Goal: Task Accomplishment & Management: Use online tool/utility

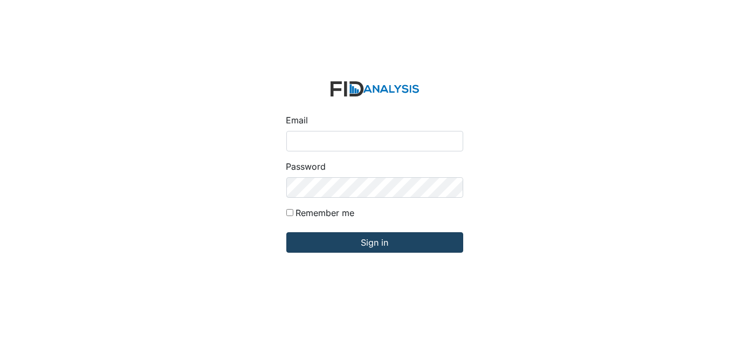
type input "[EMAIL_ADDRESS][DOMAIN_NAME]"
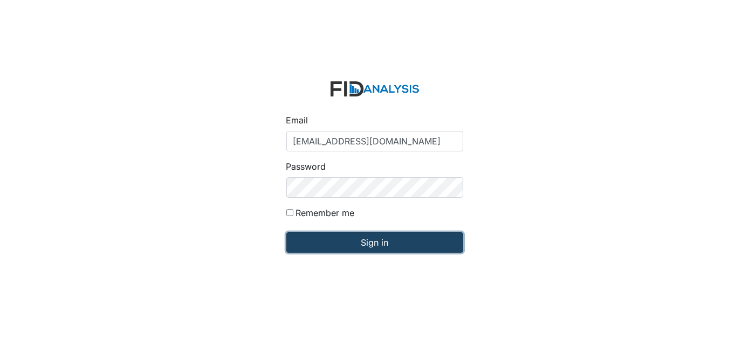
click at [328, 247] on input "Sign in" at bounding box center [374, 243] width 177 height 20
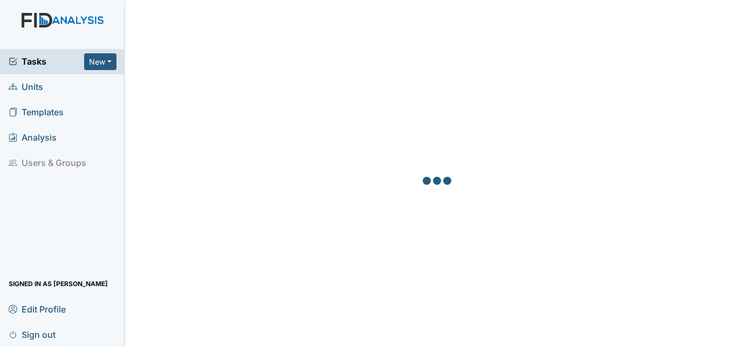
click at [35, 86] on span "Units" at bounding box center [26, 87] width 35 height 17
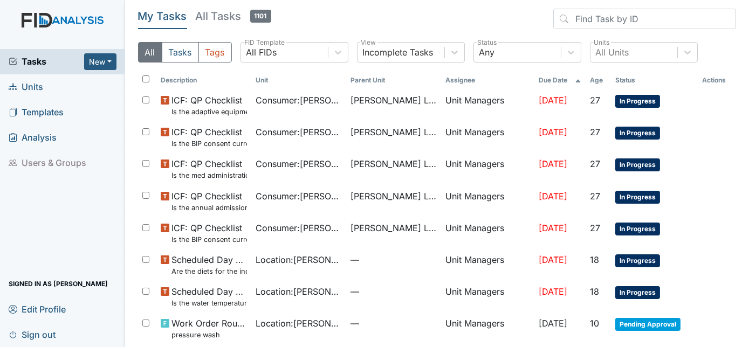
click at [31, 87] on span "Units" at bounding box center [26, 87] width 35 height 17
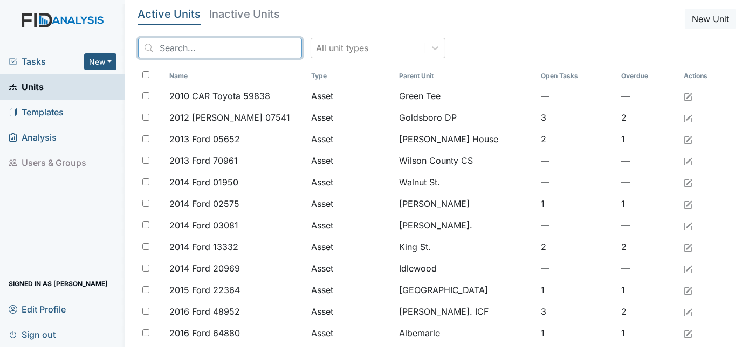
click at [182, 49] on input "search" at bounding box center [220, 48] width 164 height 20
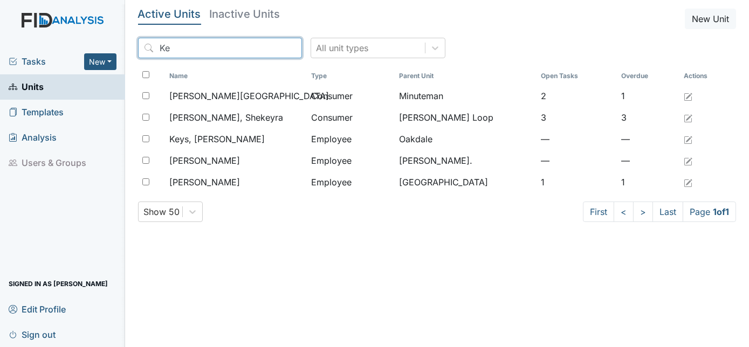
type input "K"
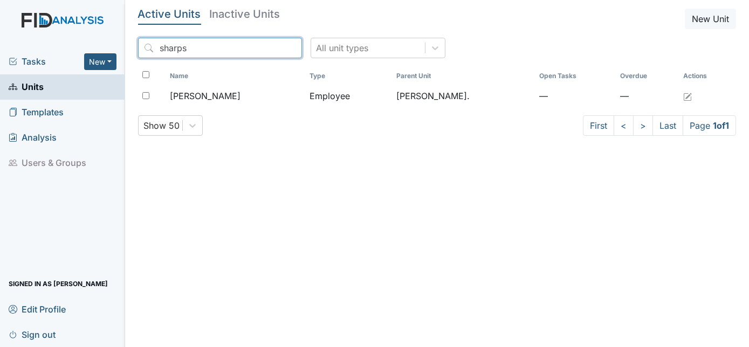
type input "sharps"
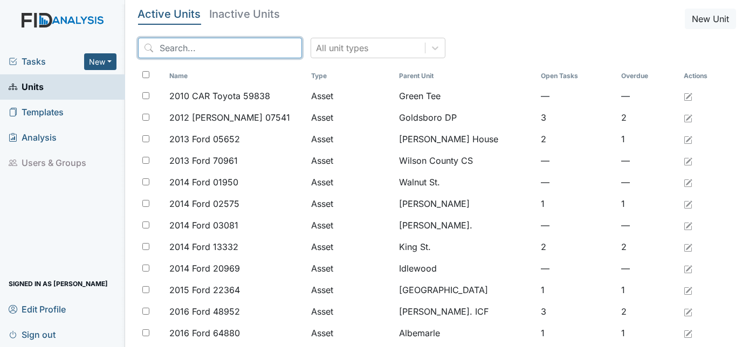
click at [174, 53] on input "search" at bounding box center [220, 48] width 164 height 20
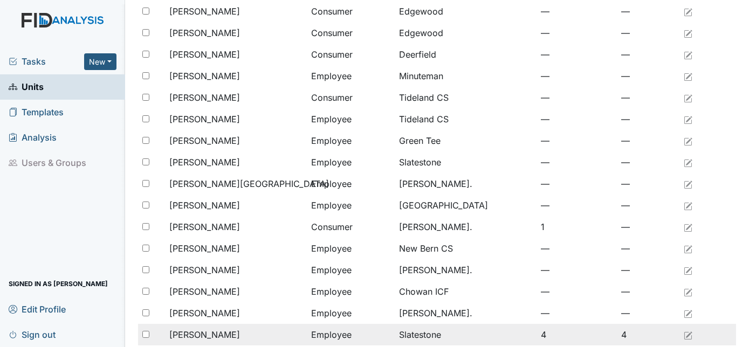
scroll to position [294, 0]
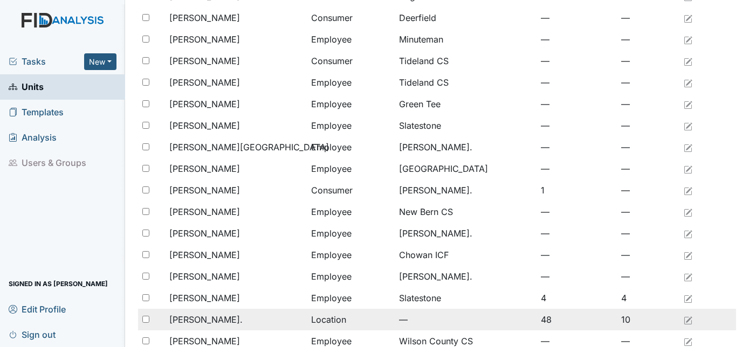
type input "william"
click at [206, 324] on span "[PERSON_NAME]." at bounding box center [205, 319] width 73 height 13
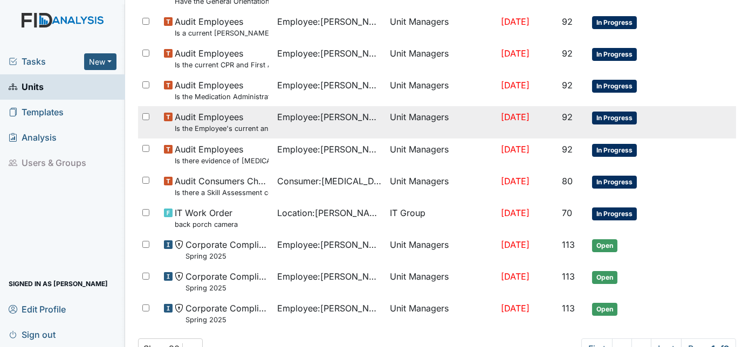
click at [169, 125] on div "Audit Employees Is the Employee's current annual Performance Evaluation on file?" at bounding box center [216, 122] width 105 height 23
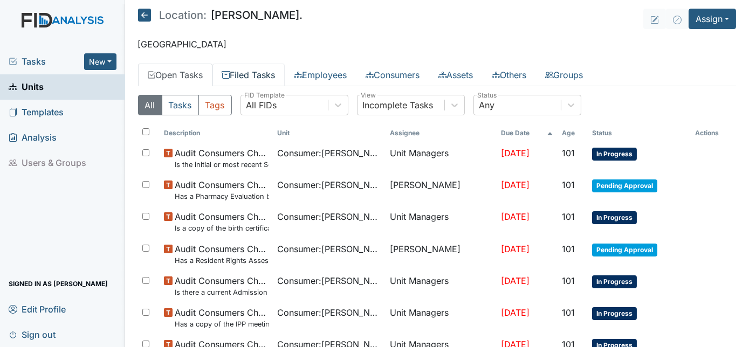
click at [260, 72] on link "Filed Tasks" at bounding box center [249, 75] width 72 height 23
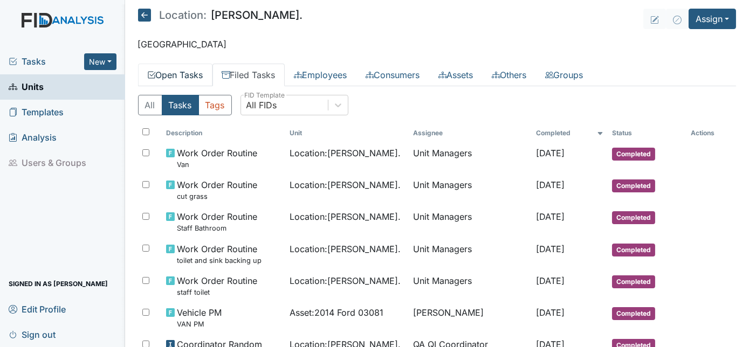
click at [182, 72] on link "Open Tasks" at bounding box center [175, 75] width 74 height 23
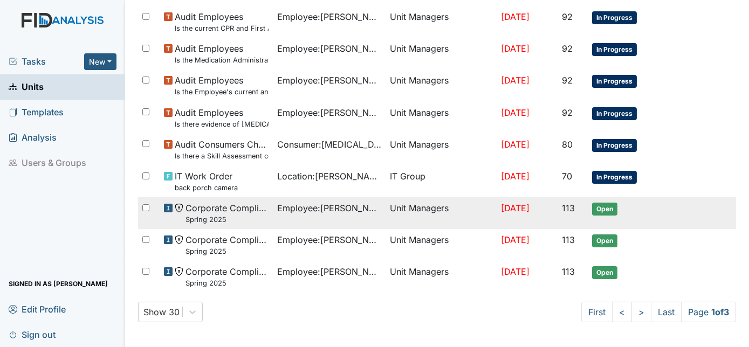
scroll to position [807, 0]
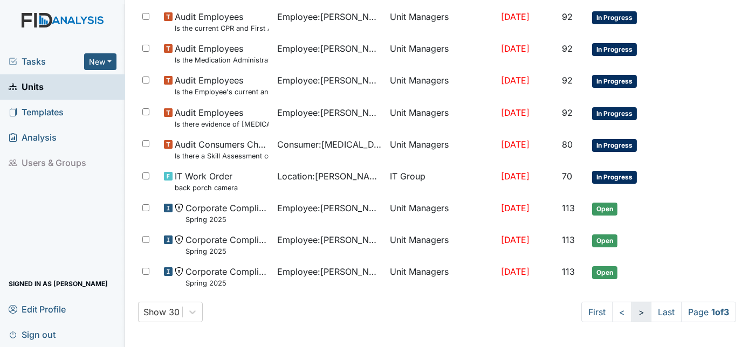
click at [632, 315] on link ">" at bounding box center [642, 312] width 20 height 20
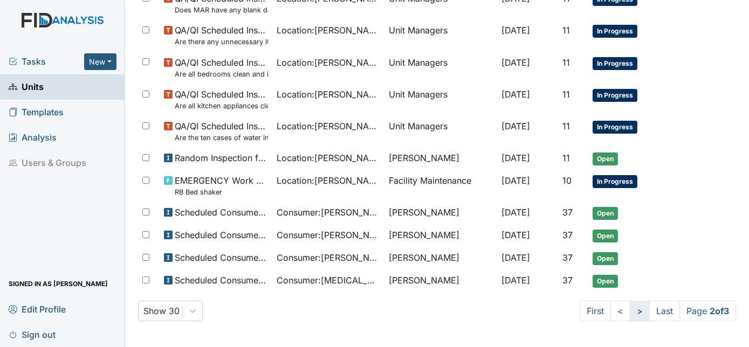
scroll to position [740, 0]
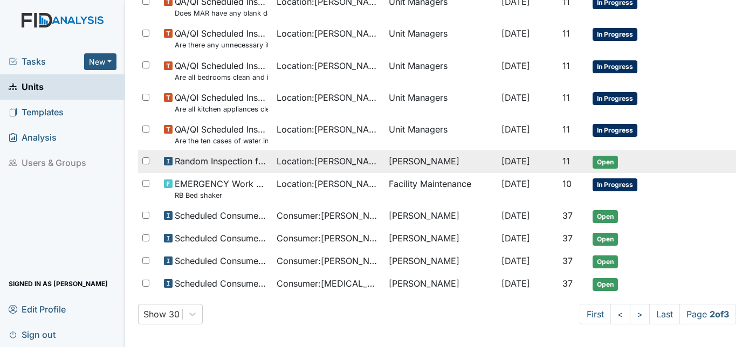
click at [385, 166] on td "[PERSON_NAME]" at bounding box center [441, 162] width 113 height 23
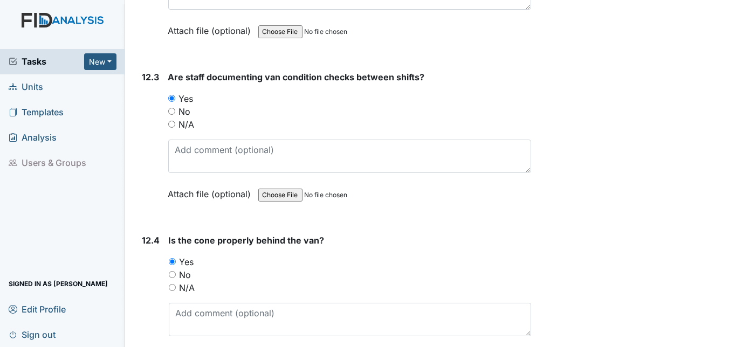
scroll to position [19166, 0]
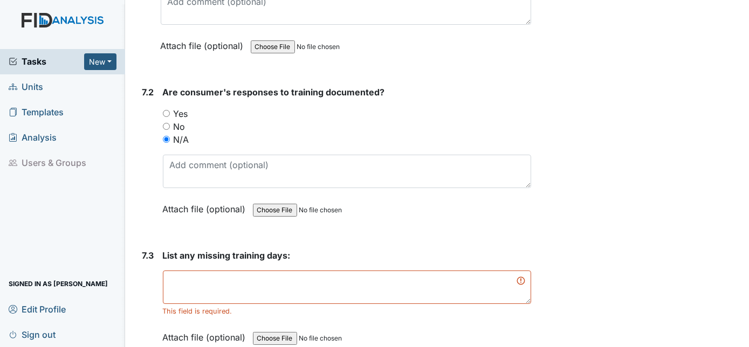
scroll to position [7901, 0]
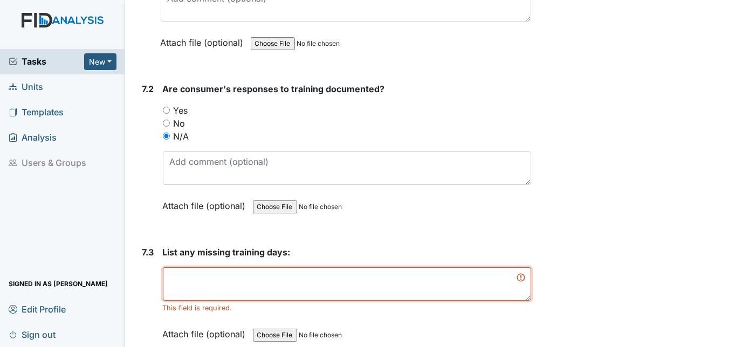
click at [233, 268] on textarea at bounding box center [347, 284] width 369 height 33
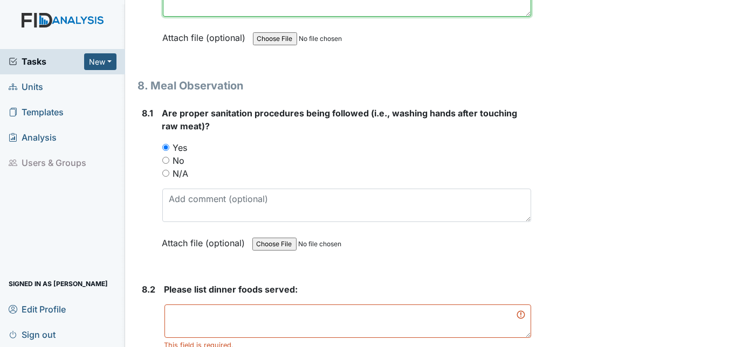
scroll to position [8196, 0]
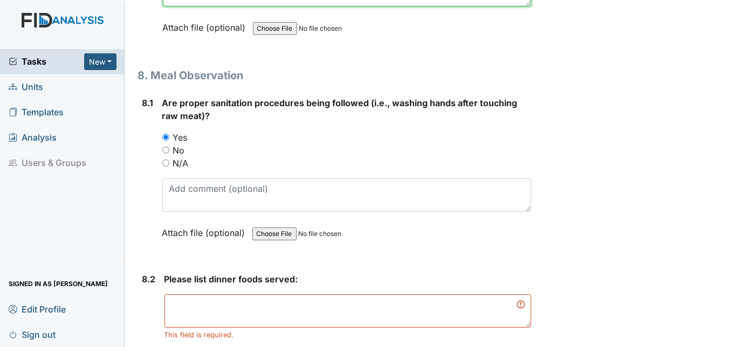
type textarea "n/a"
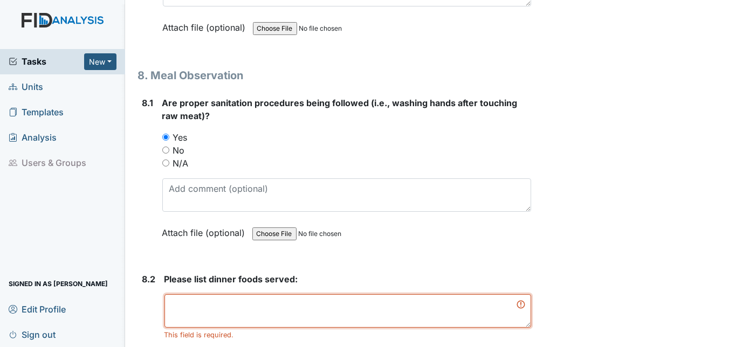
click at [216, 295] on textarea at bounding box center [348, 311] width 367 height 33
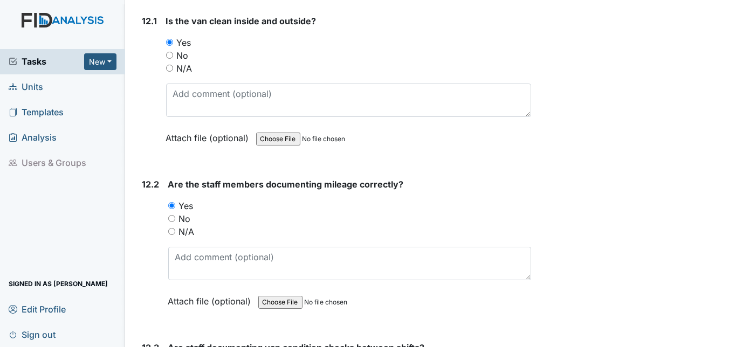
scroll to position [19166, 0]
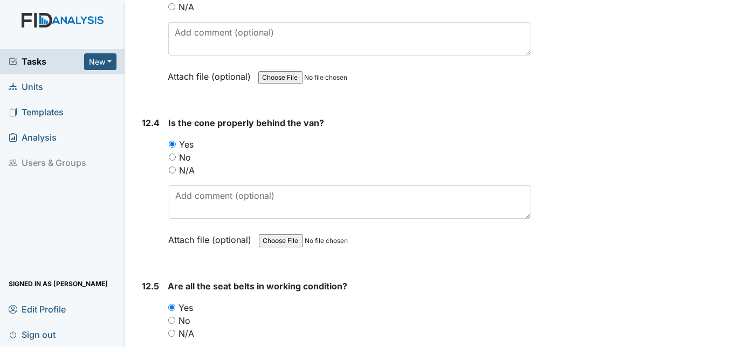
type textarea "na"
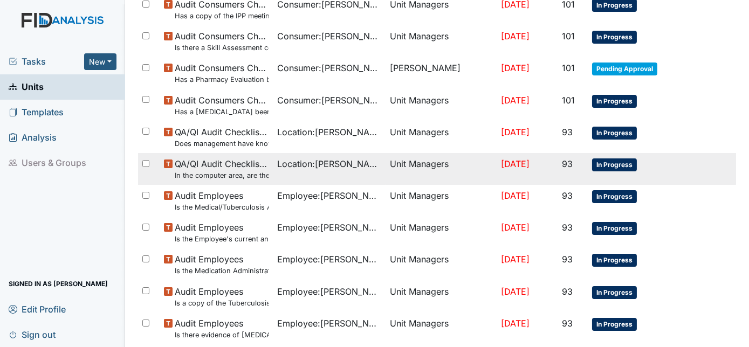
scroll to position [294, 0]
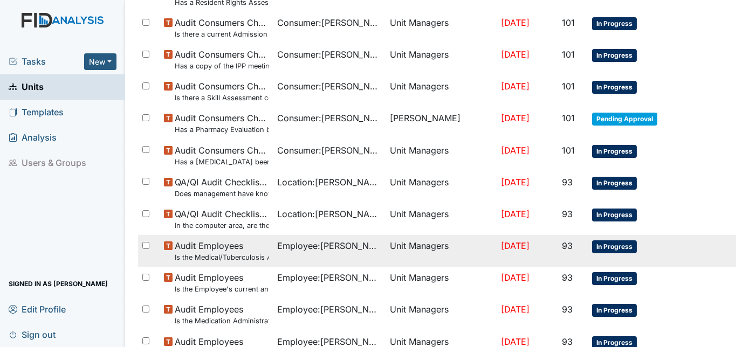
click at [224, 257] on small "Is the Medical/Tuberculosis Assessment updated annually?" at bounding box center [222, 257] width 94 height 10
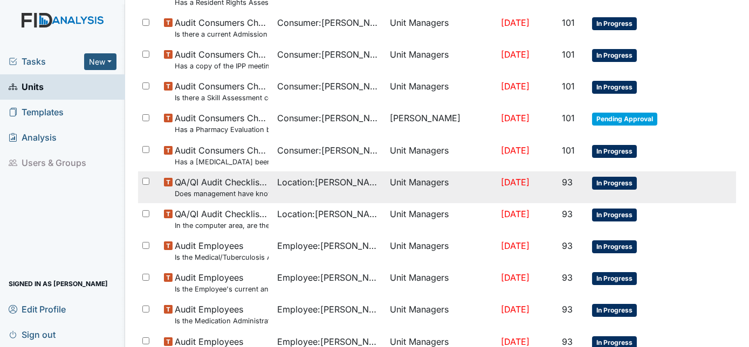
click at [259, 189] on small "Does management have knowledge of another employee's password?" at bounding box center [222, 194] width 94 height 10
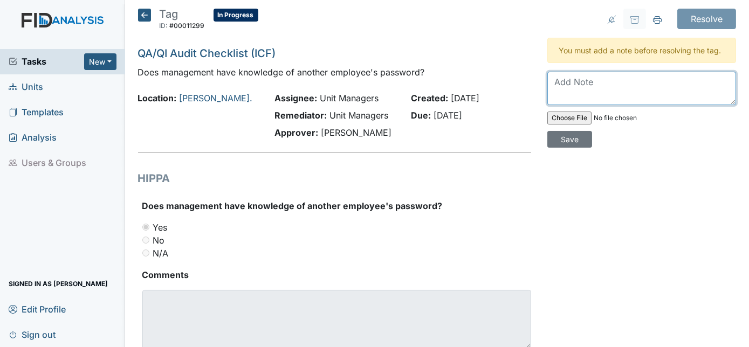
click at [549, 85] on textarea at bounding box center [642, 88] width 189 height 33
type textarea "wrong answer"
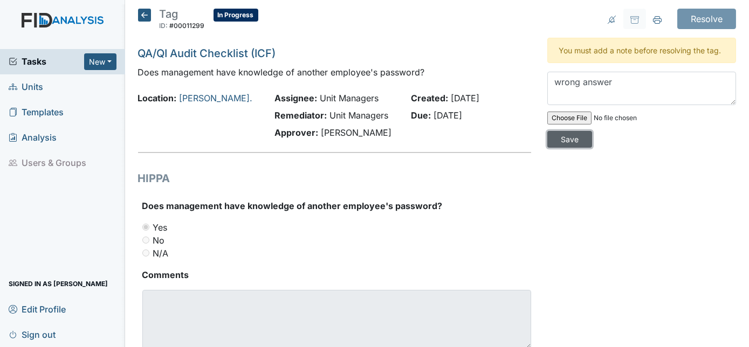
click at [592, 131] on input "Save" at bounding box center [570, 139] width 45 height 17
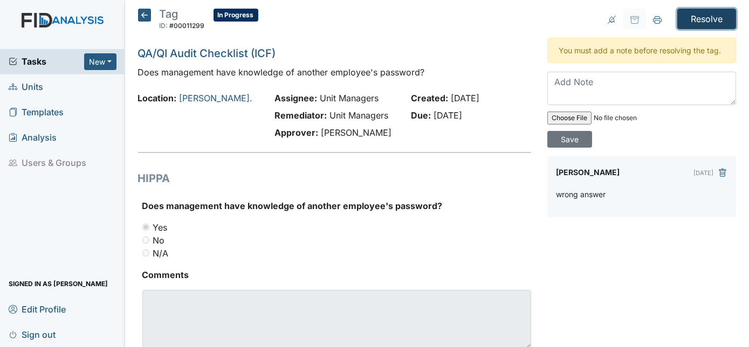
click at [716, 21] on input "Resolve" at bounding box center [707, 19] width 59 height 20
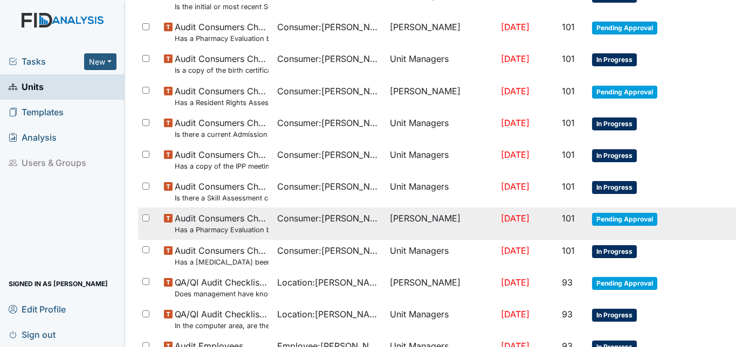
scroll to position [196, 0]
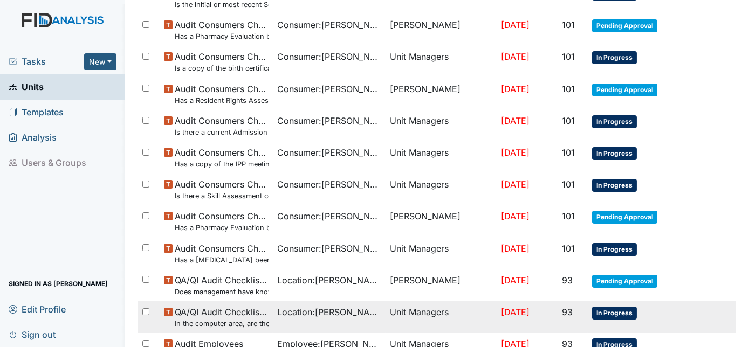
click at [207, 319] on small "In the computer area, are there any passwords that are visible?" at bounding box center [222, 324] width 94 height 10
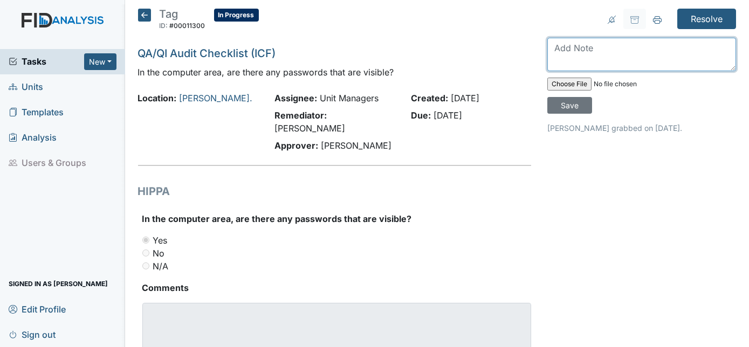
click at [555, 47] on textarea at bounding box center [642, 54] width 189 height 33
click at [583, 46] on textarea at bounding box center [642, 54] width 189 height 33
click at [589, 48] on textarea "wrong anwer checked" at bounding box center [642, 54] width 189 height 33
type textarea "wrong answer checked"
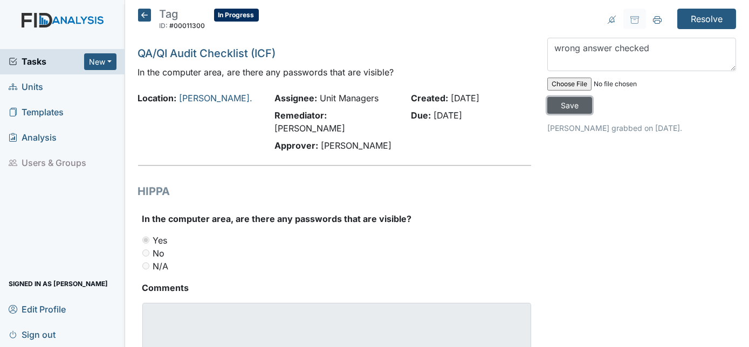
click at [592, 97] on input "Save" at bounding box center [570, 105] width 45 height 17
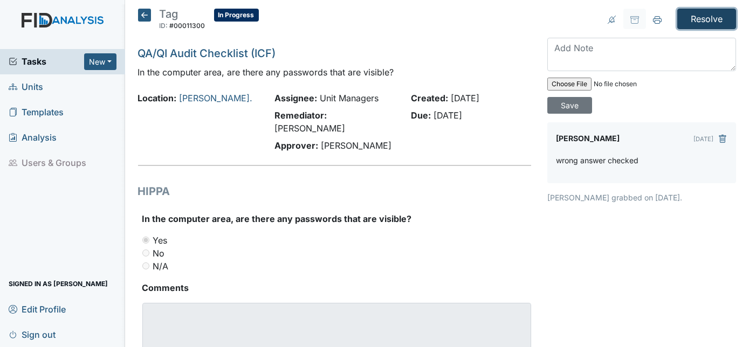
click at [702, 22] on input "Resolve" at bounding box center [707, 19] width 59 height 20
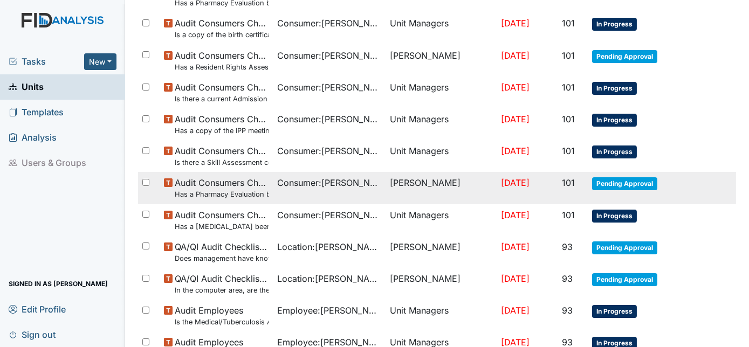
scroll to position [245, 0]
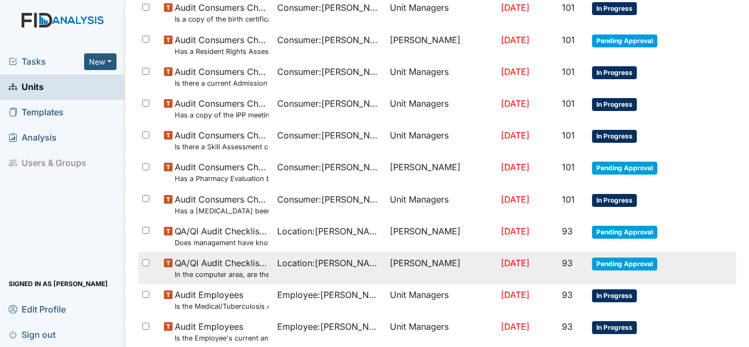
click at [237, 270] on small "In the computer area, are there any passwords that are visible?" at bounding box center [222, 275] width 94 height 10
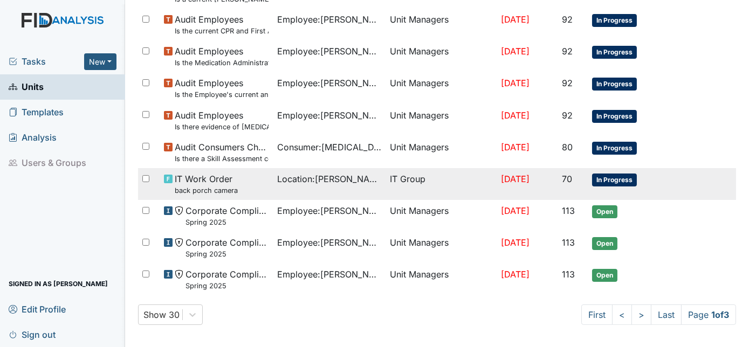
scroll to position [843, 0]
